Goal: Task Accomplishment & Management: Complete application form

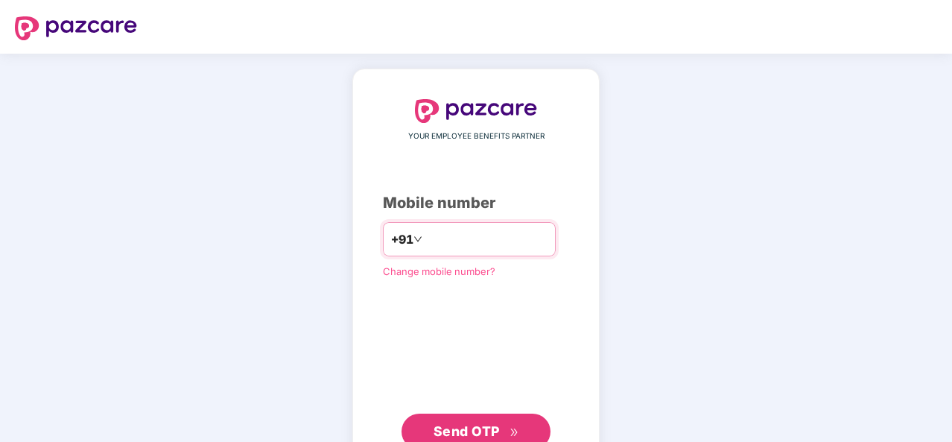
click at [464, 237] on input "number" at bounding box center [487, 239] width 122 height 24
type input "**********"
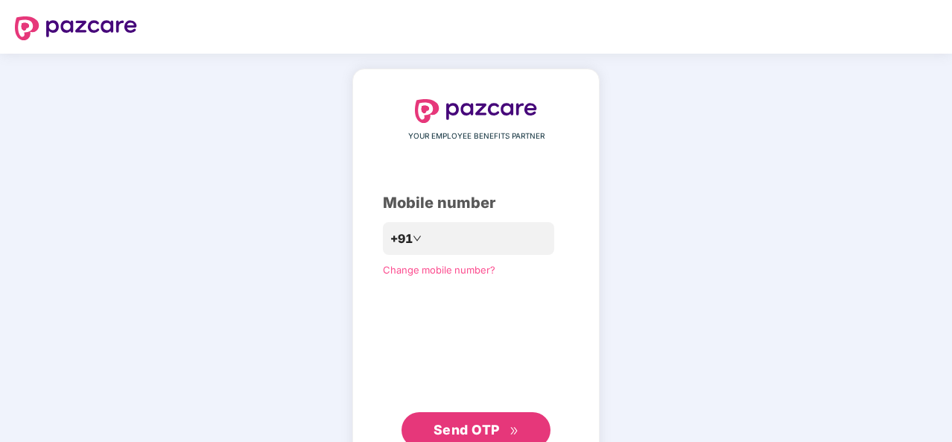
click at [474, 424] on span "Send OTP" at bounding box center [467, 430] width 66 height 16
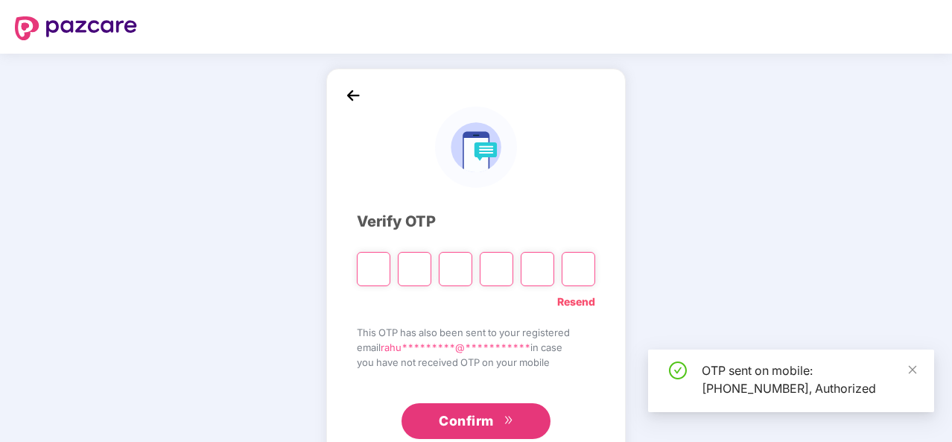
click at [383, 276] on input "Please enter verification code. Digit 1" at bounding box center [374, 269] width 34 height 34
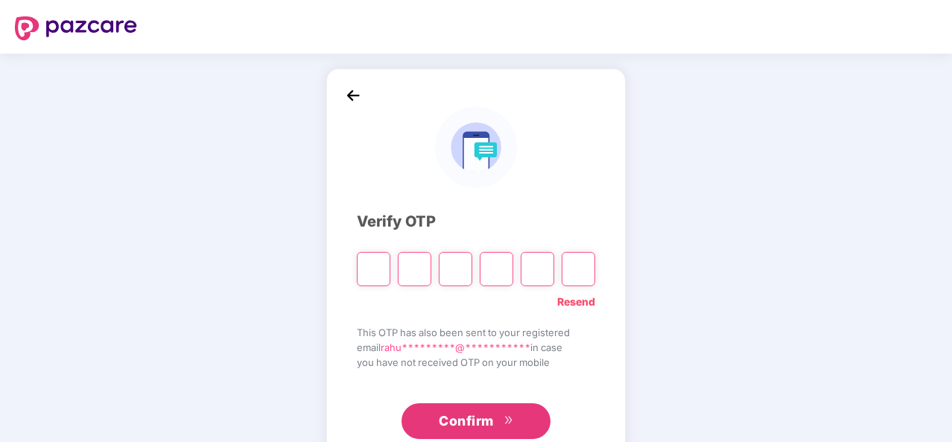
type input "*"
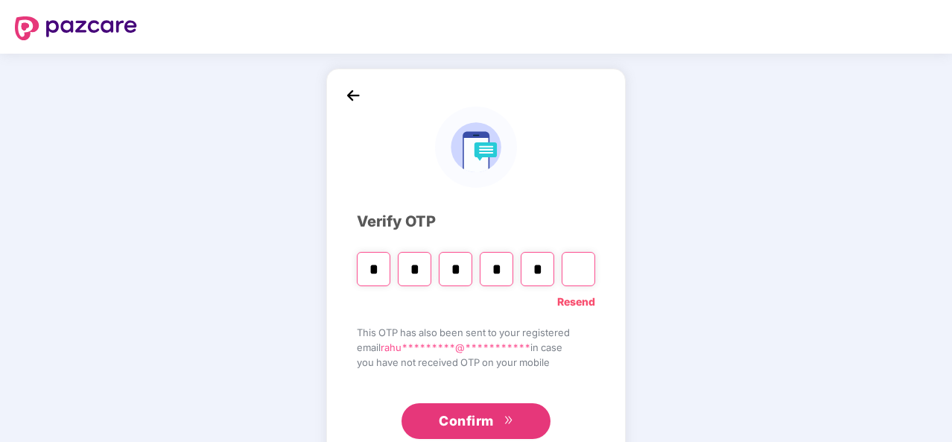
type input "*"
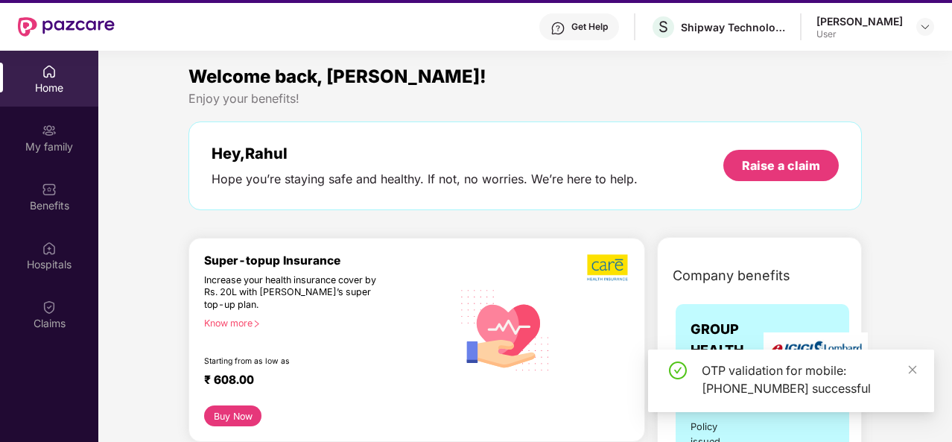
scroll to position [42, 0]
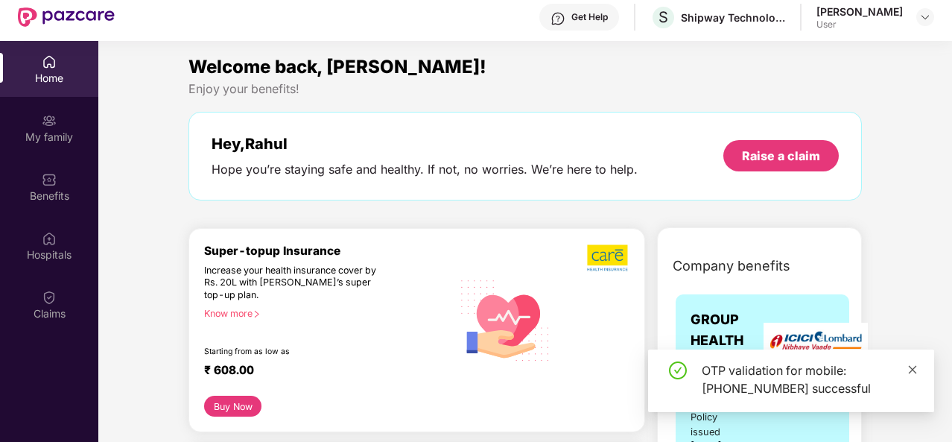
click at [912, 367] on icon "close" at bounding box center [913, 369] width 10 height 10
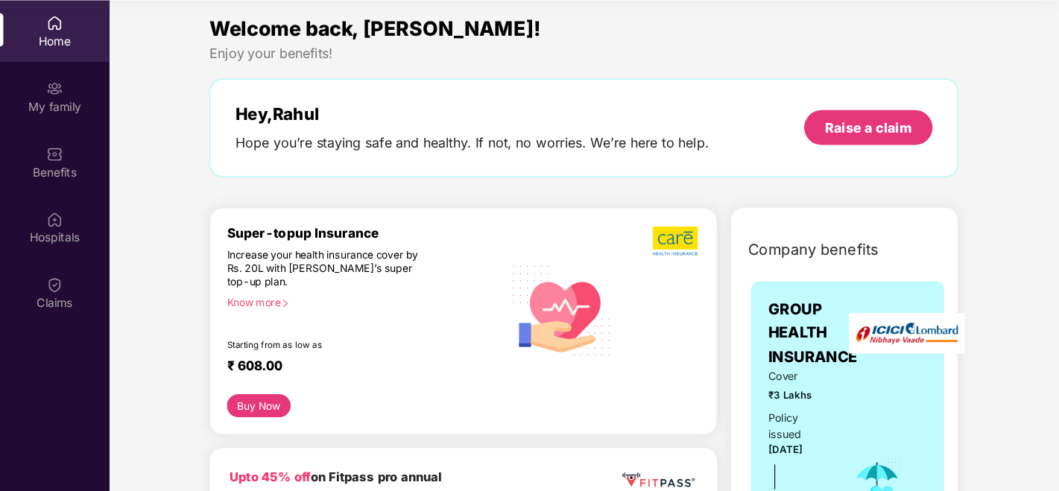
scroll to position [83, 0]
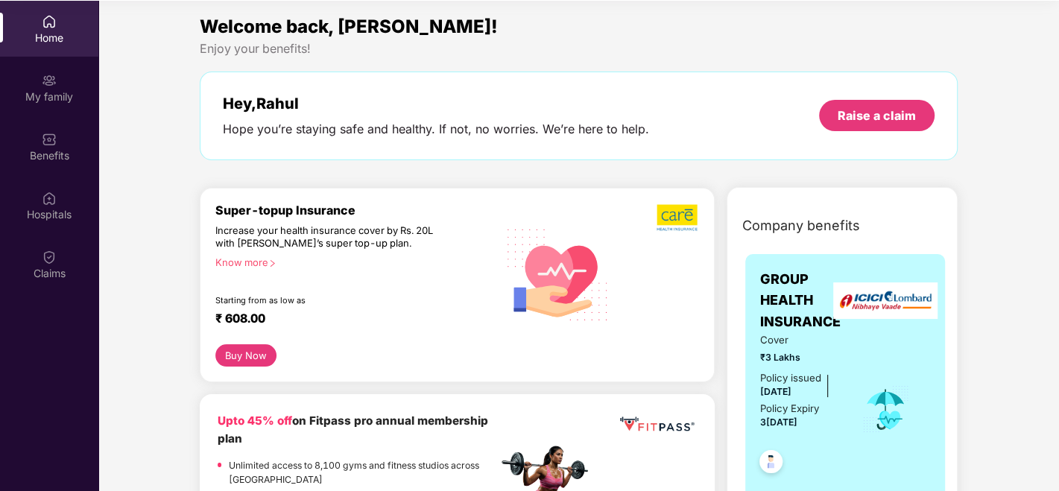
click at [771, 424] on span "3[DATE]" at bounding box center [778, 422] width 37 height 11
click at [788, 429] on div "Policy Expiry 3[DATE]" at bounding box center [789, 416] width 59 height 31
click at [796, 432] on div at bounding box center [800, 458] width 80 height 55
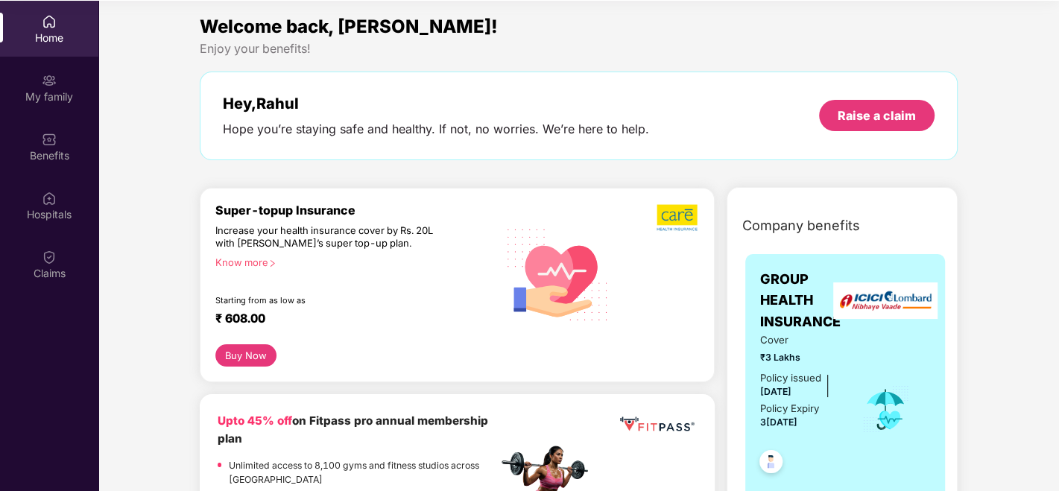
click at [796, 432] on div at bounding box center [800, 458] width 80 height 55
click at [781, 423] on span "3[DATE]" at bounding box center [778, 422] width 37 height 11
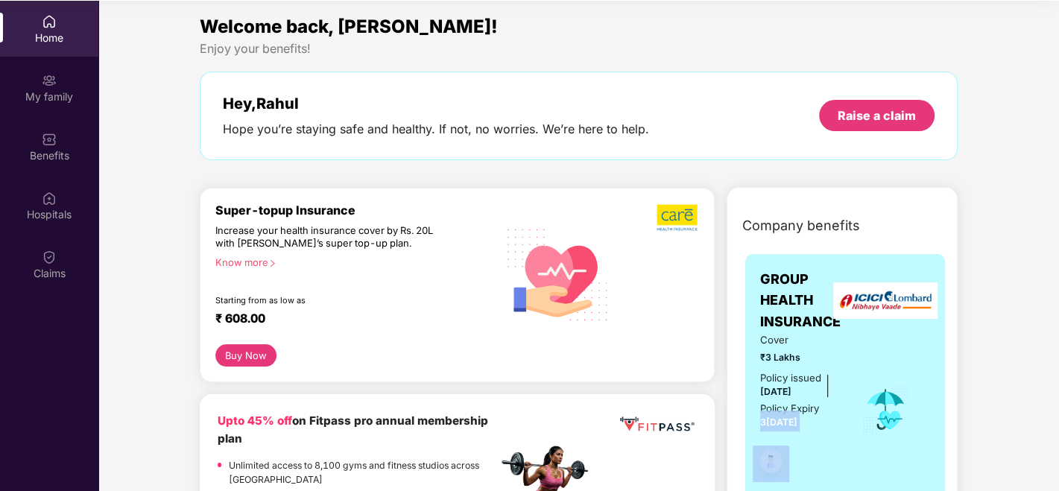
click at [811, 431] on div at bounding box center [800, 458] width 80 height 55
click at [775, 364] on div "Cover ₹3 Lakhs Policy issued 3[DATE] Policy Expiry 3[DATE]" at bounding box center [800, 409] width 80 height 154
click at [774, 358] on span "₹3 Lakhs" at bounding box center [800, 357] width 80 height 14
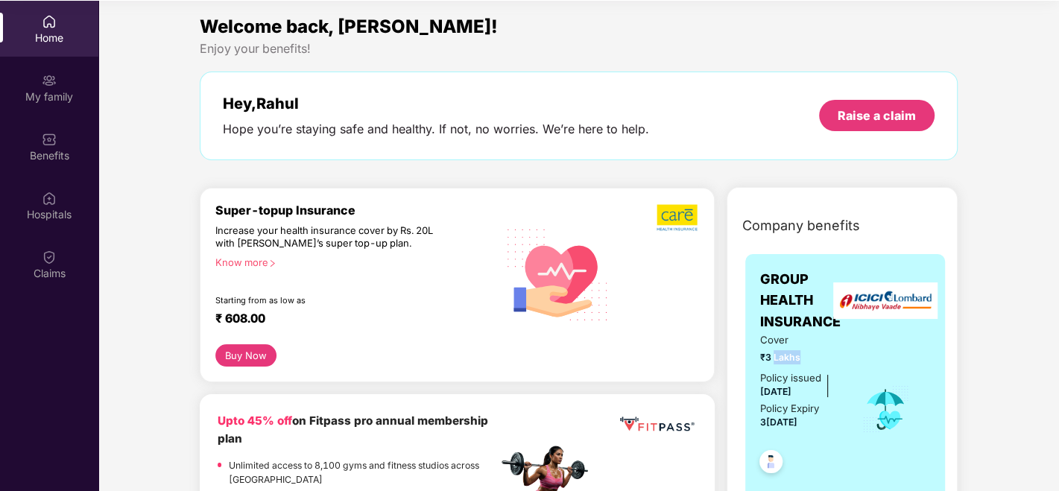
click at [774, 358] on span "₹3 Lakhs" at bounding box center [800, 357] width 80 height 14
click at [952, 338] on div "Company benefits GROUP HEALTH INSURANCE Cover ₹3 Lakhs Policy issued 3[DATE] Po…" at bounding box center [842, 397] width 295 height 383
click at [57, 194] on div "Hospitals" at bounding box center [49, 205] width 98 height 56
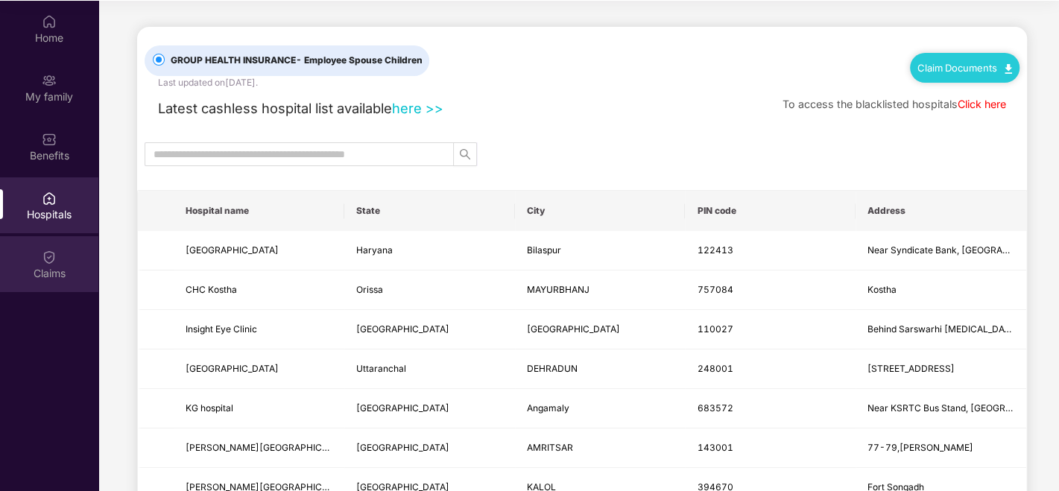
click at [42, 259] on img at bounding box center [49, 257] width 15 height 15
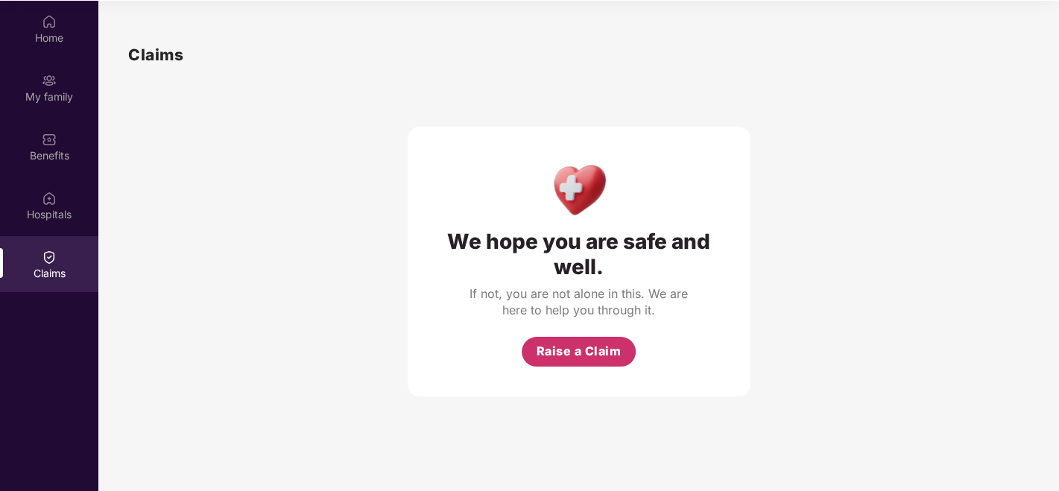
click at [584, 344] on span "Raise a Claim" at bounding box center [579, 351] width 85 height 19
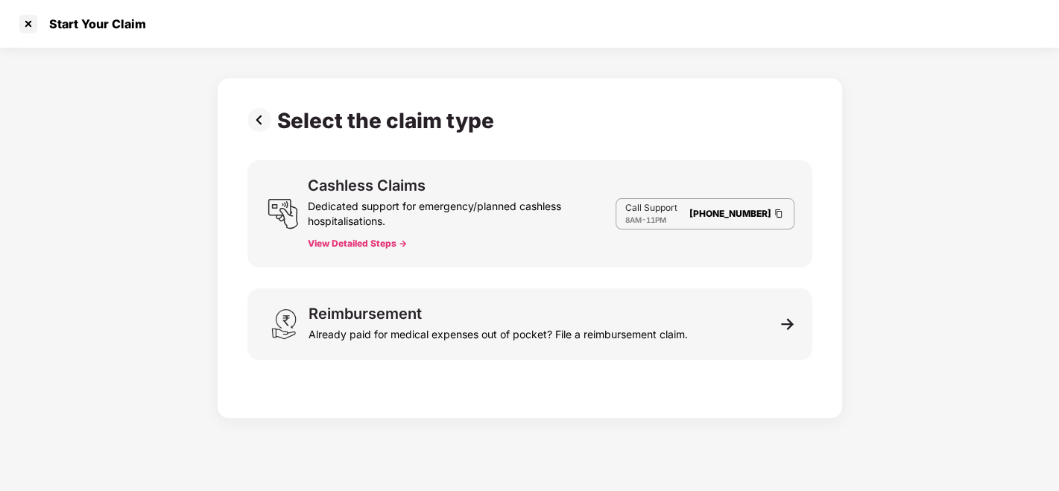
click at [364, 216] on div "Dedicated support for emergency/planned cashless hospitalisations." at bounding box center [461, 211] width 307 height 36
click at [476, 244] on div "Cashless Claims Dedicated support for emergency/planned cashless hospitalisatio…" at bounding box center [461, 214] width 307 height 72
click at [440, 227] on div "Dedicated support for emergency/planned cashless hospitalisations." at bounding box center [461, 211] width 307 height 36
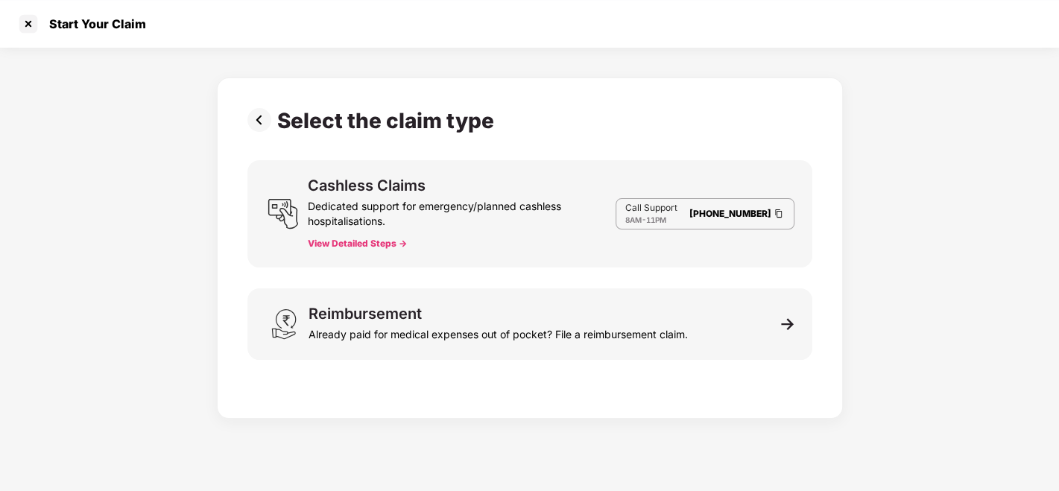
click at [440, 227] on div "Dedicated support for emergency/planned cashless hospitalisations." at bounding box center [461, 211] width 307 height 36
click at [398, 218] on div "Dedicated support for emergency/planned cashless hospitalisations." at bounding box center [461, 211] width 307 height 36
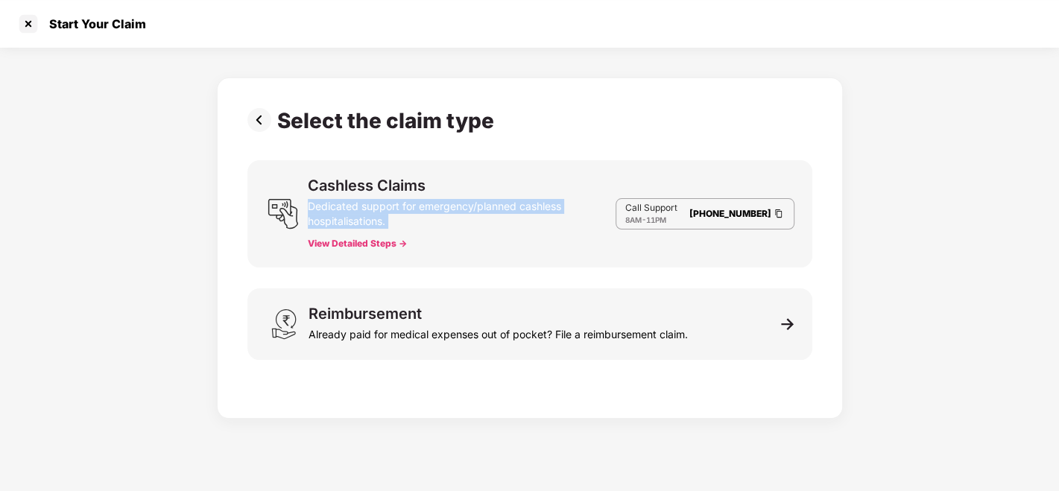
click at [398, 218] on div "Dedicated support for emergency/planned cashless hospitalisations." at bounding box center [461, 211] width 307 height 36
click at [259, 110] on img at bounding box center [262, 120] width 30 height 24
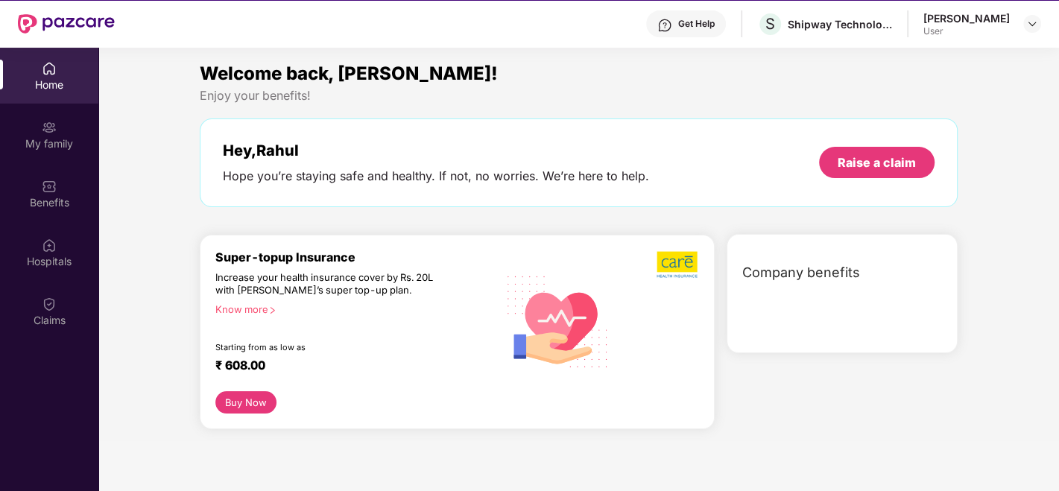
scroll to position [83, 0]
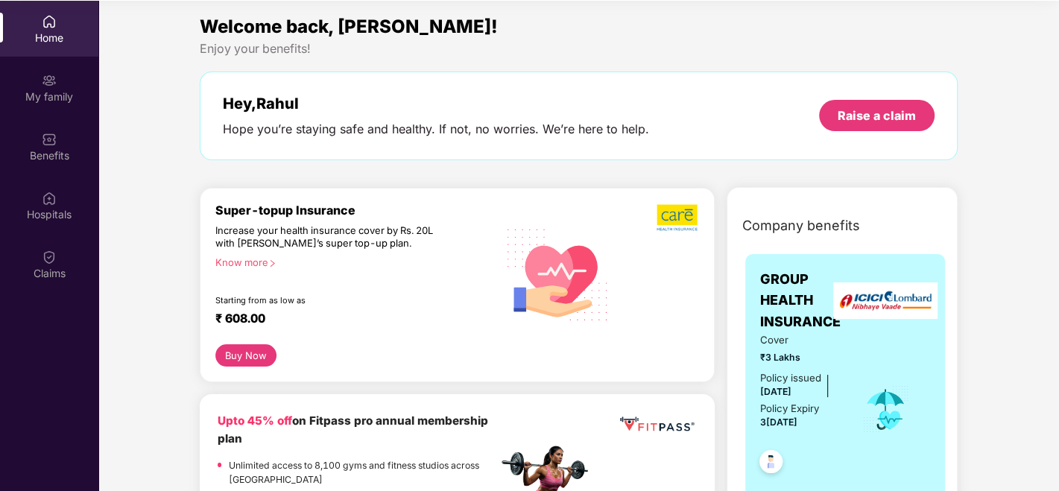
click at [56, 40] on div "Home" at bounding box center [49, 38] width 98 height 15
click at [583, 39] on div "Welcome back, [PERSON_NAME]!" at bounding box center [579, 27] width 758 height 28
click at [528, 37] on div "Welcome back, [PERSON_NAME]!" at bounding box center [579, 27] width 758 height 28
